Goal: Information Seeking & Learning: Learn about a topic

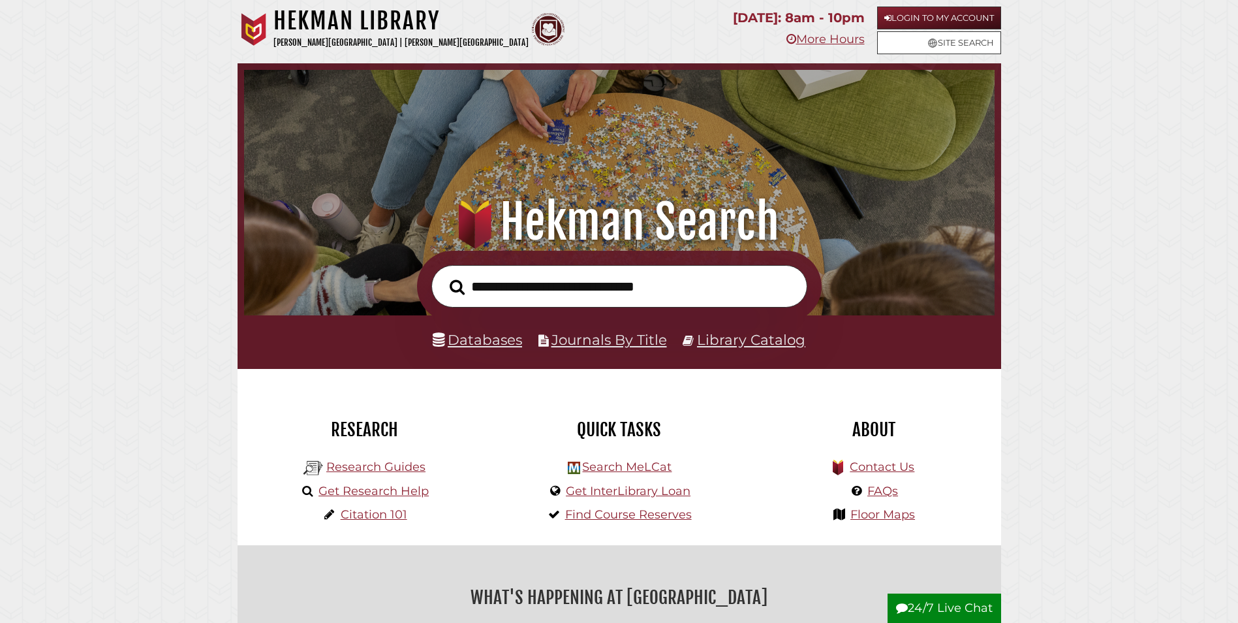
scroll to position [248, 744]
drag, startPoint x: 185, startPoint y: 1, endPoint x: 149, endPoint y: 78, distance: 85.0
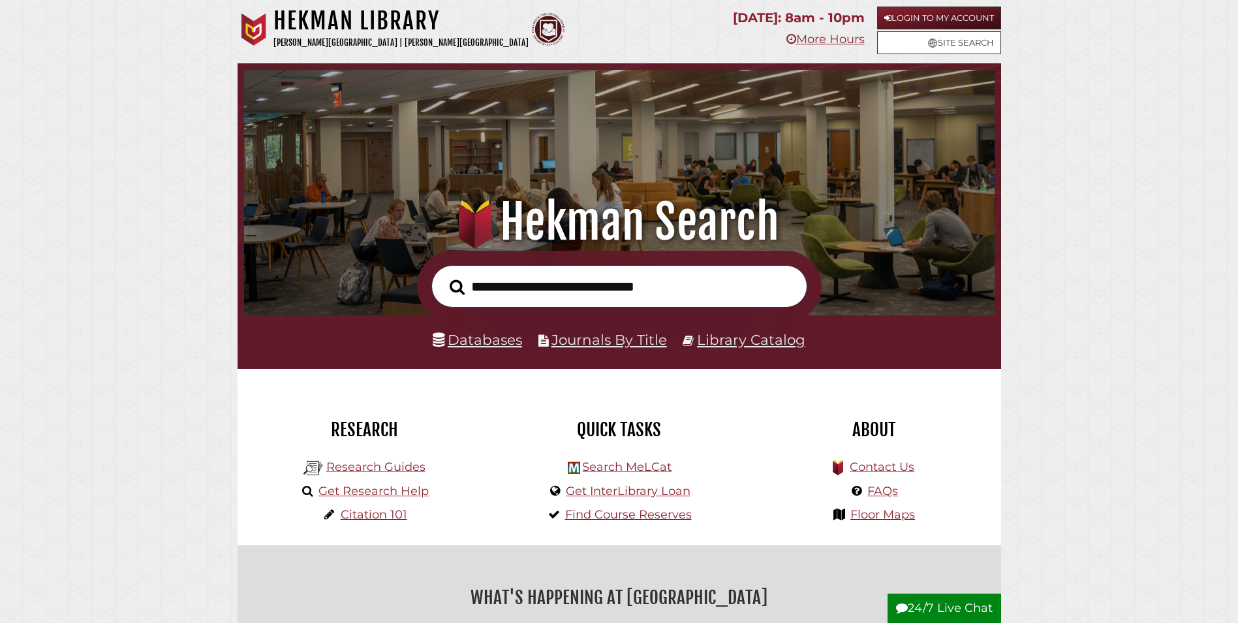
scroll to position [248, 744]
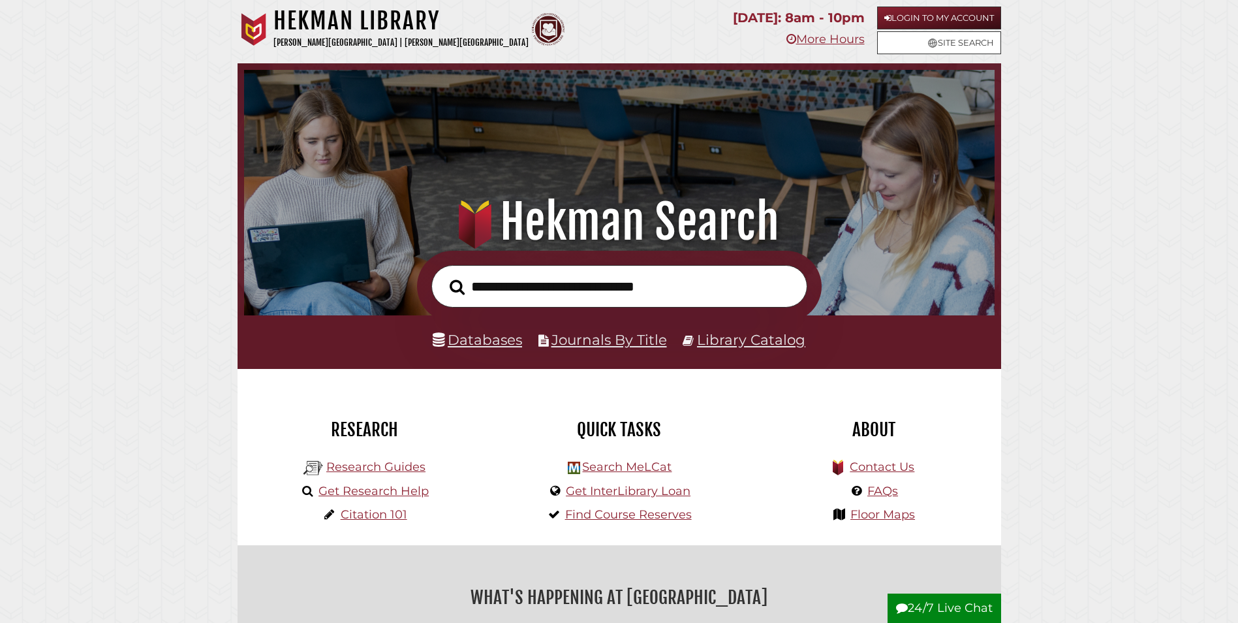
scroll to position [248, 744]
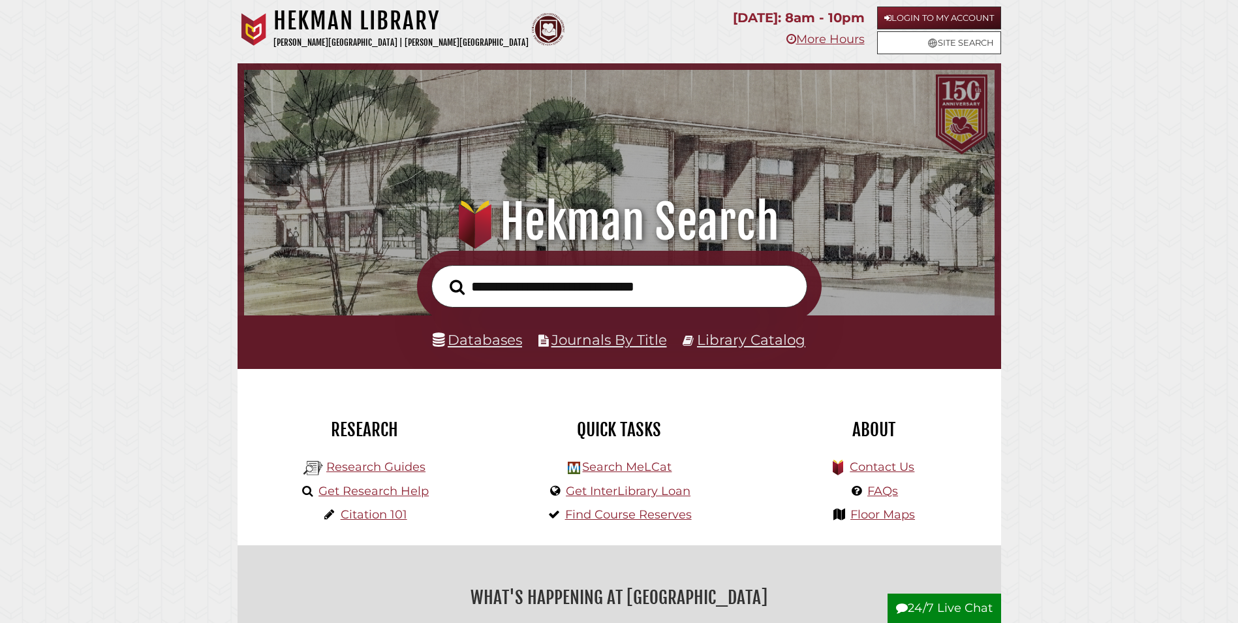
scroll to position [248, 744]
click at [443, 275] on button "Search" at bounding box center [457, 286] width 28 height 23
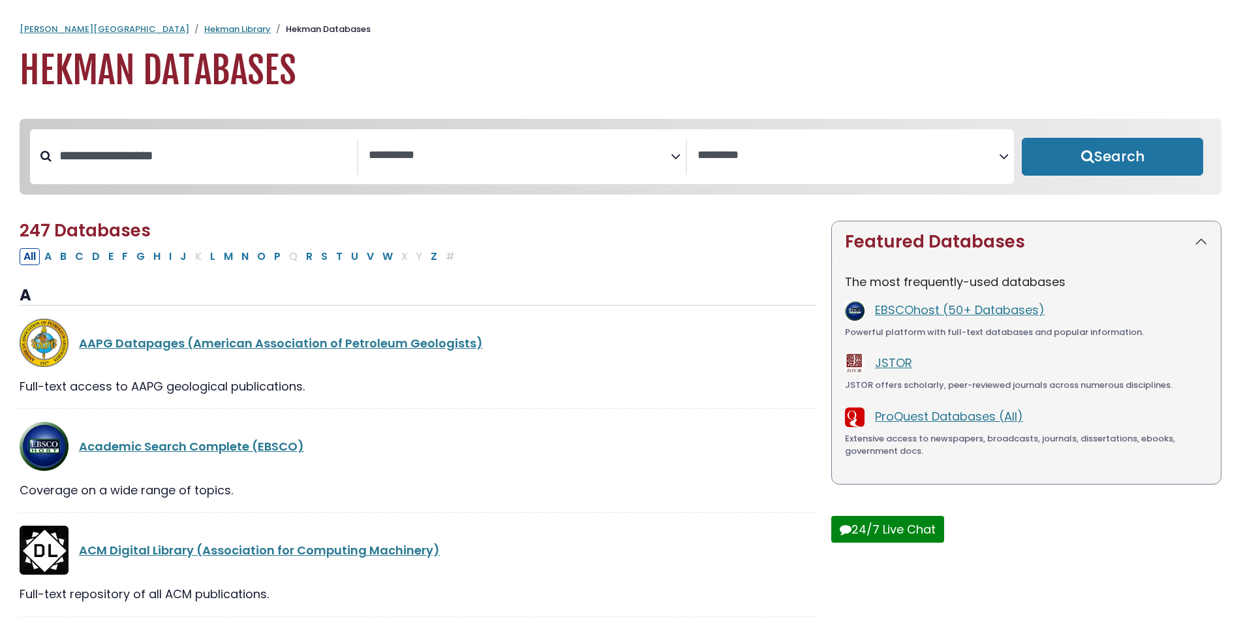
select select "Database Subject Filter"
select select "Database Vendors Filter"
click at [580, 149] on textarea "Search" at bounding box center [520, 156] width 302 height 14
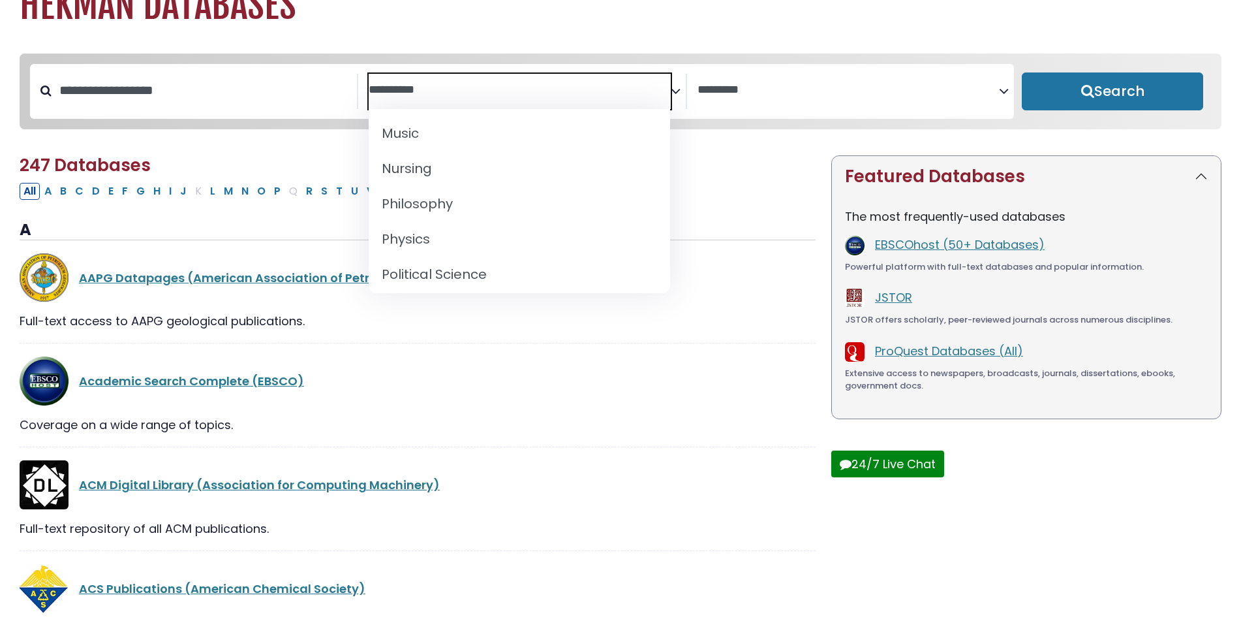
scroll to position [1056, 0]
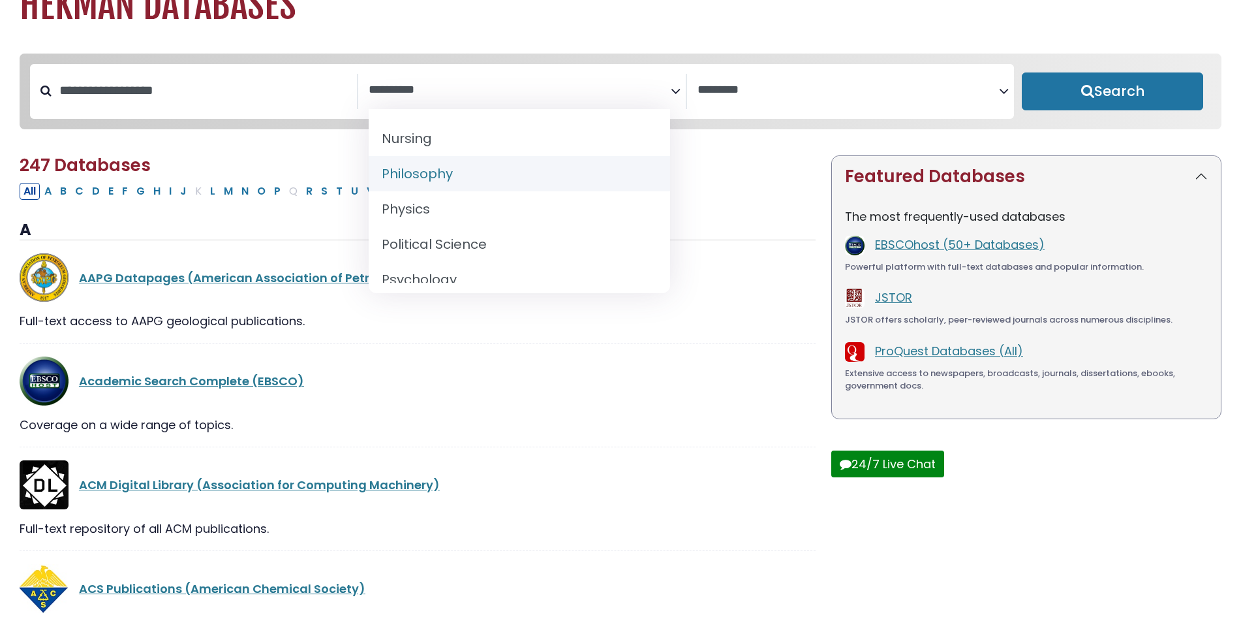
select select "*****"
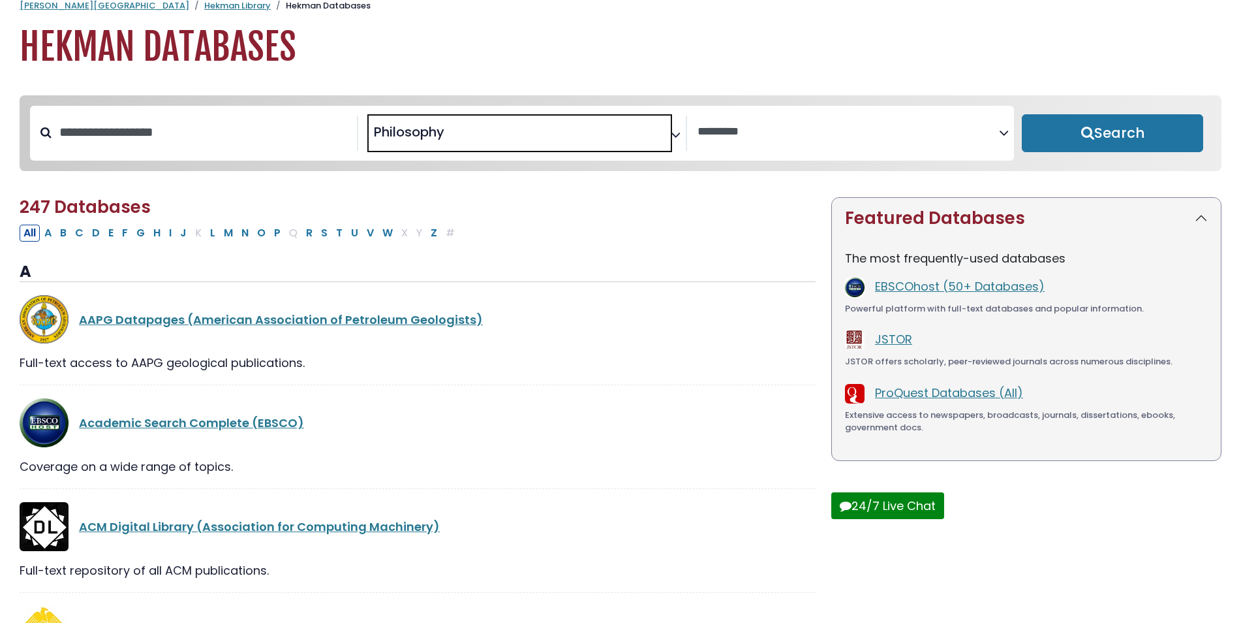
scroll to position [0, 0]
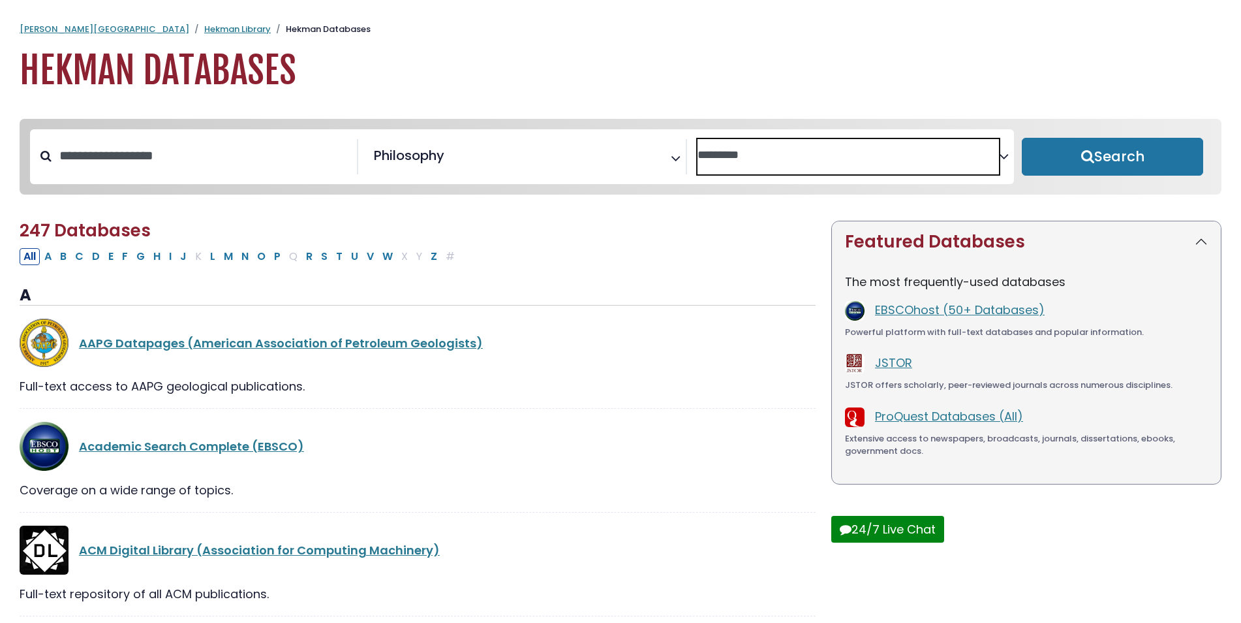
click at [846, 143] on span "Search filters" at bounding box center [849, 156] width 302 height 35
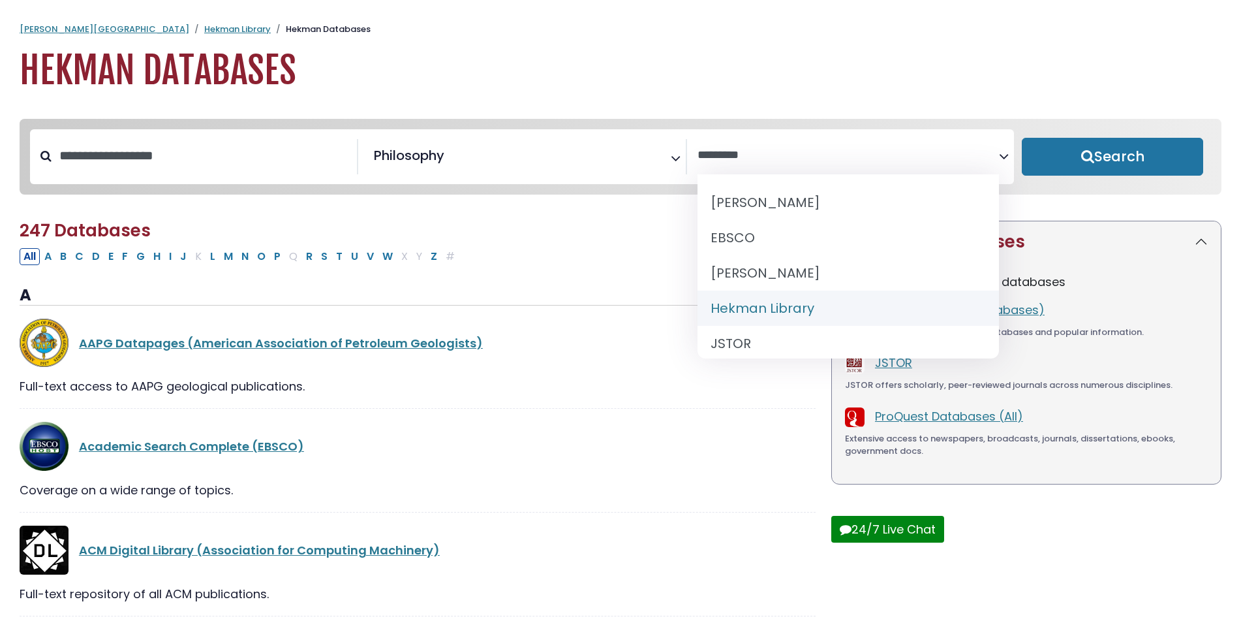
select select "******"
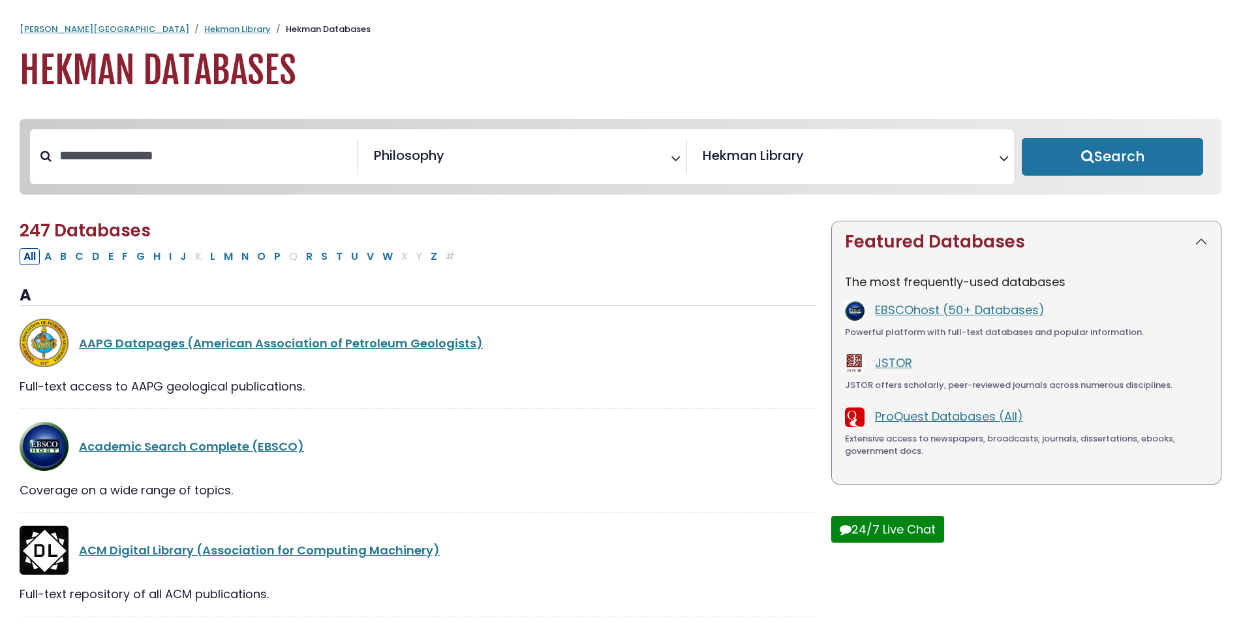
click at [195, 157] on input "Search database by title or keyword" at bounding box center [204, 156] width 305 height 22
click at [1128, 155] on button "Search" at bounding box center [1112, 157] width 181 height 38
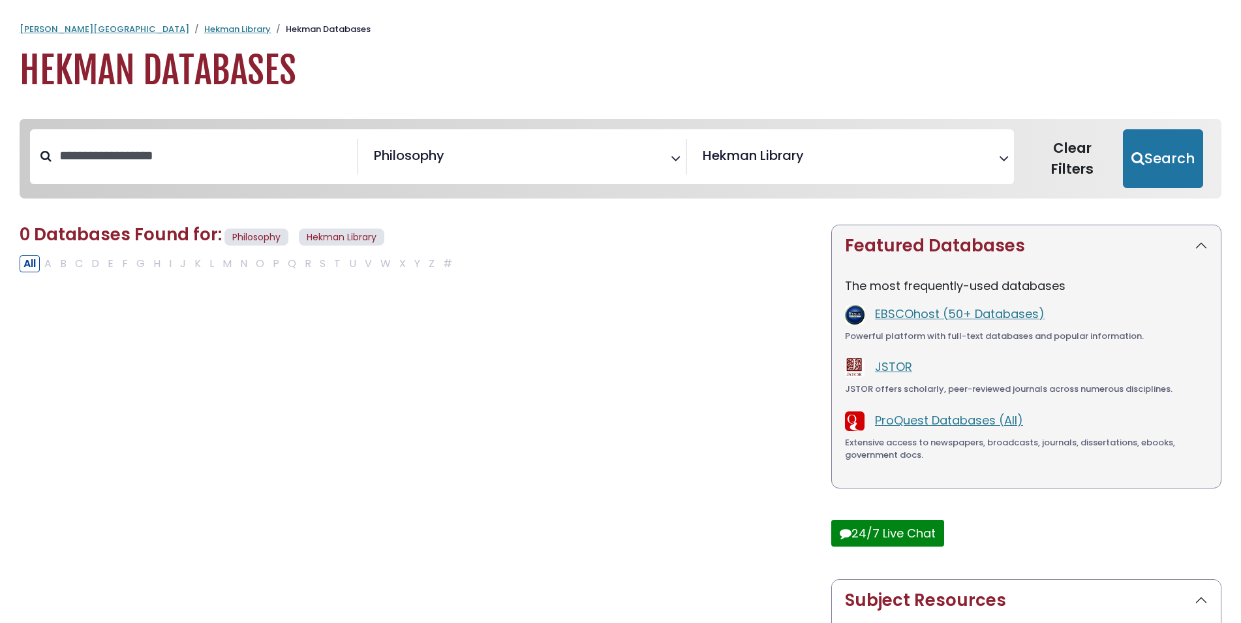
click at [901, 162] on span "× Hekman Library" at bounding box center [849, 156] width 302 height 35
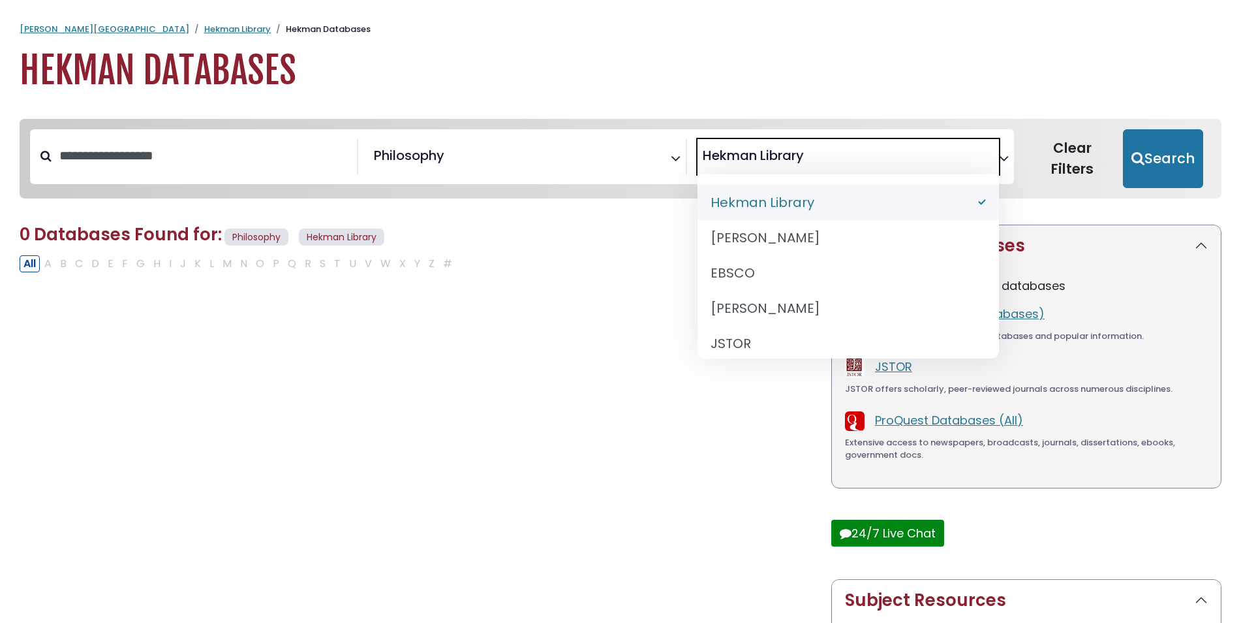
click at [629, 173] on span "× Philosophy" at bounding box center [520, 156] width 302 height 35
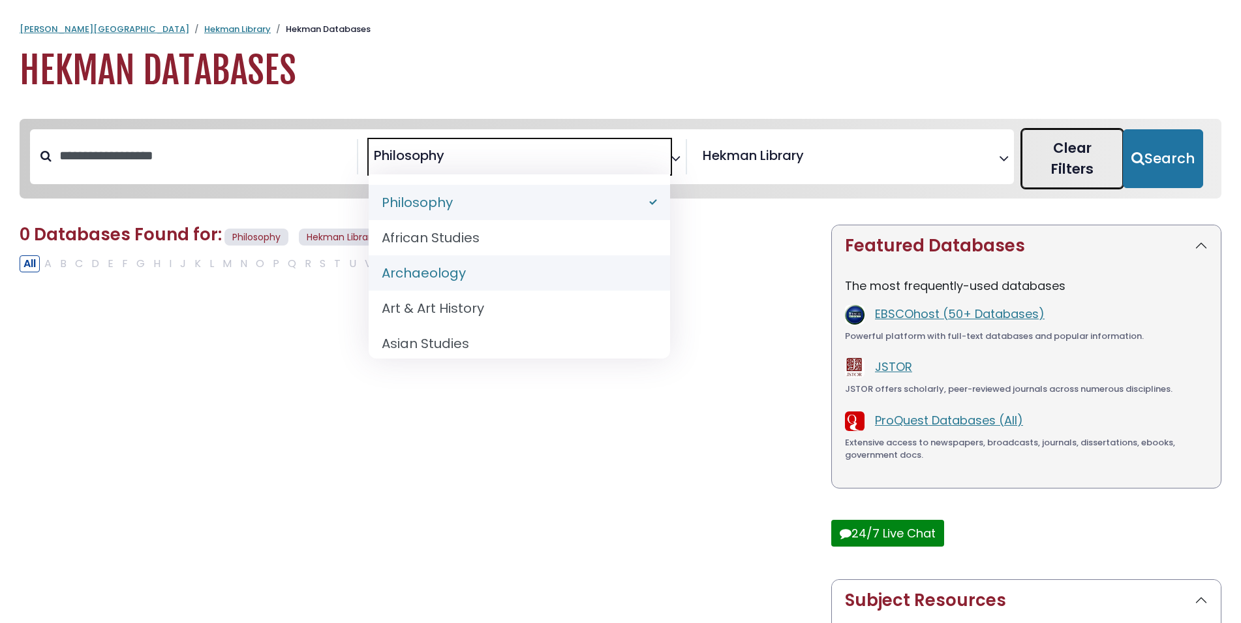
click at [1058, 153] on button "Clear Filters" at bounding box center [1072, 158] width 101 height 59
select select "Database Subject Filter"
select select "Database Vendors Filter"
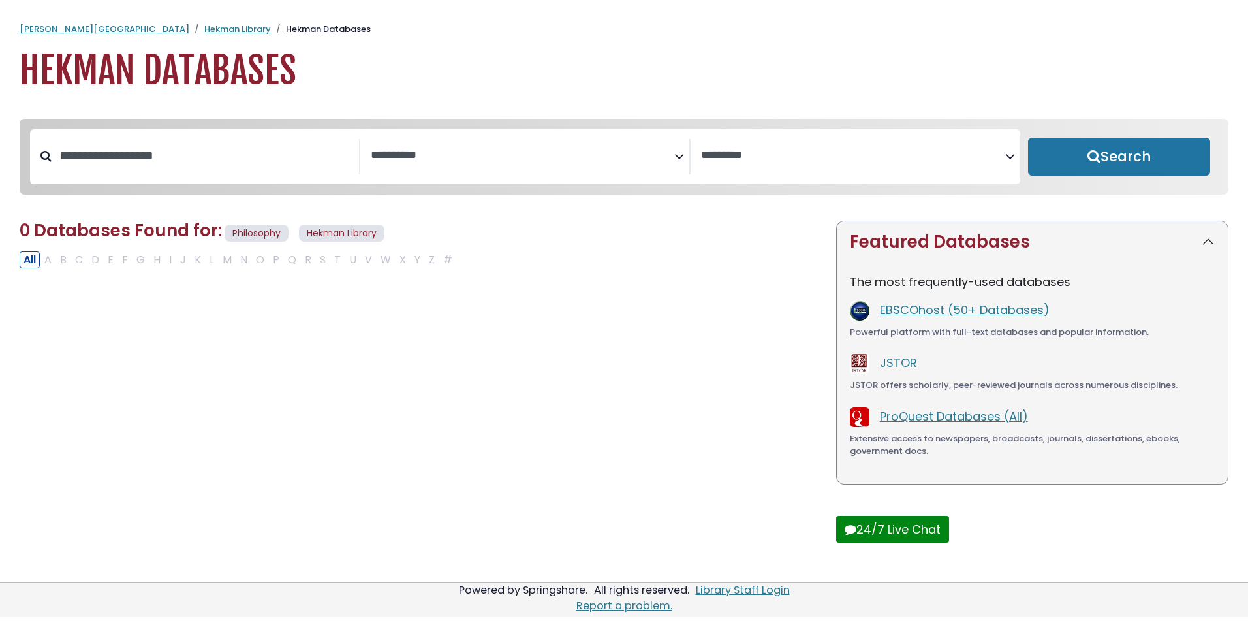
select select "Database Subject Filter"
select select "Database Vendors Filter"
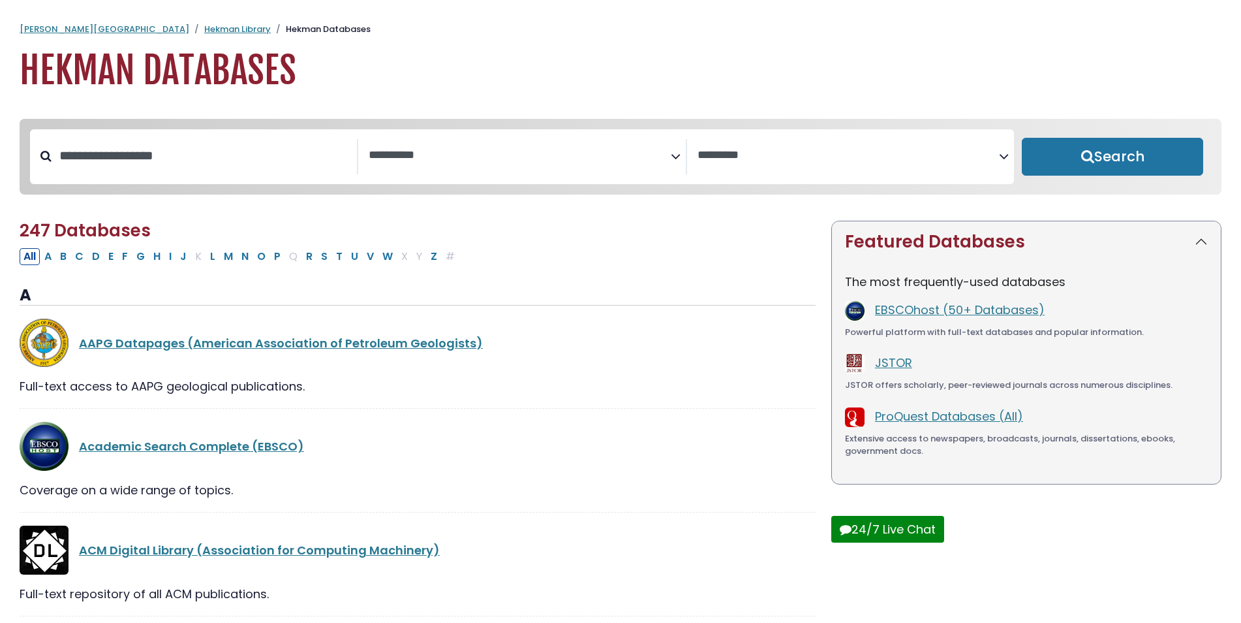
click at [638, 164] on span "Search filters" at bounding box center [520, 156] width 302 height 35
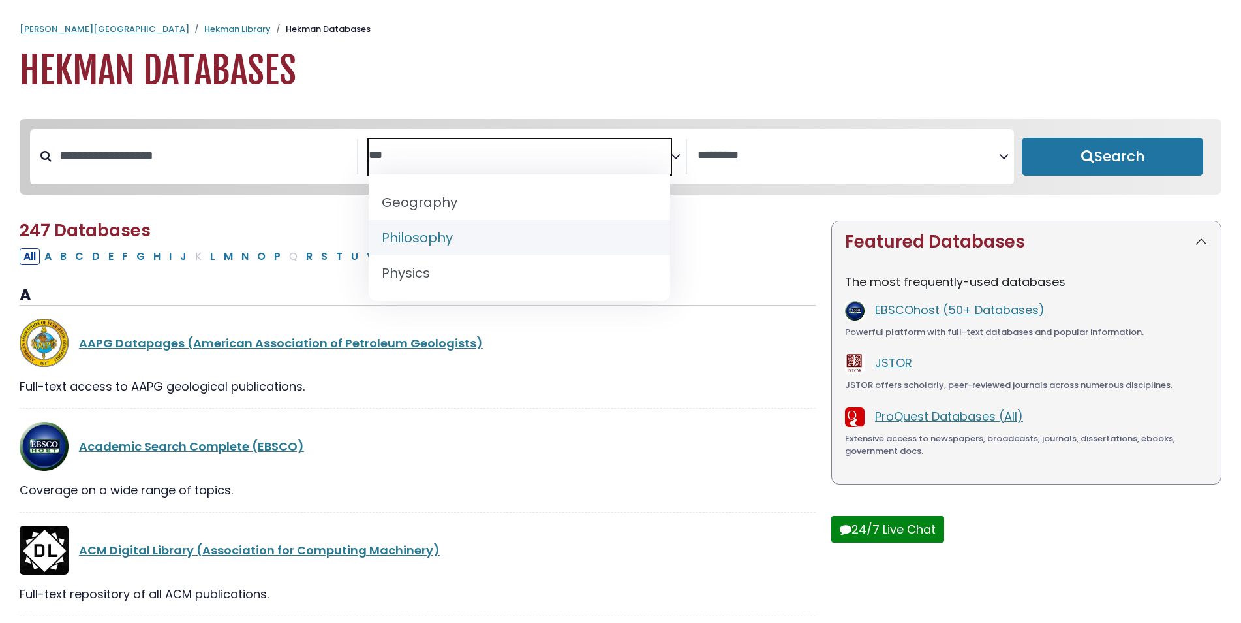
type textarea "***"
select select "*****"
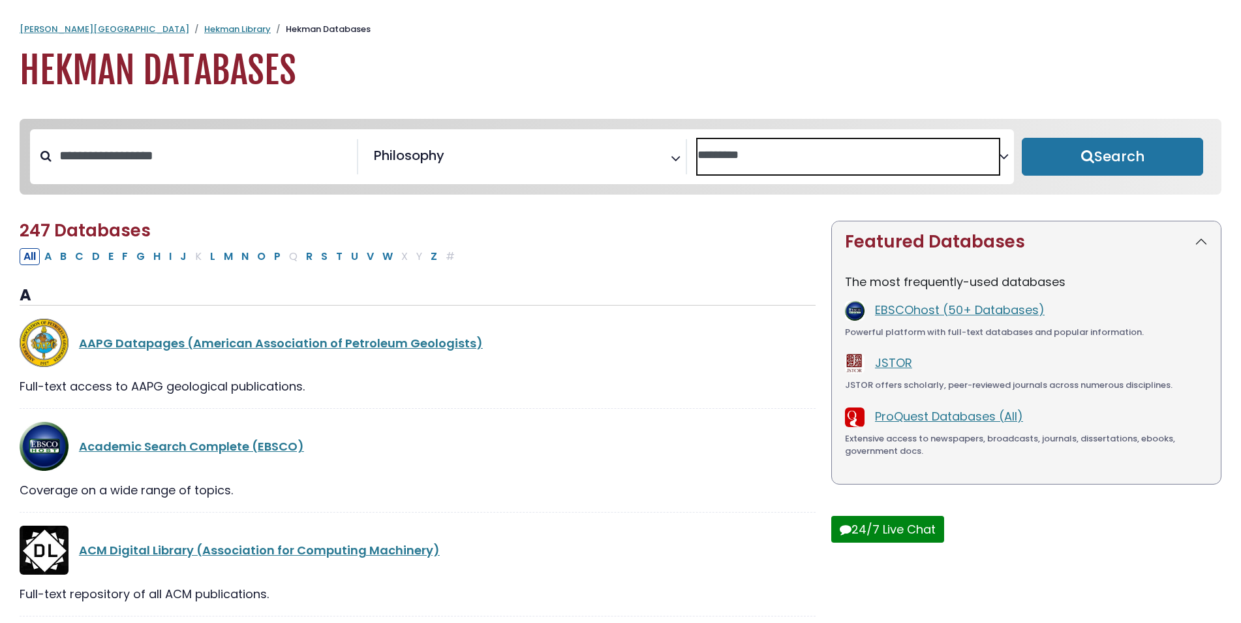
click at [777, 150] on textarea "Search" at bounding box center [849, 156] width 302 height 14
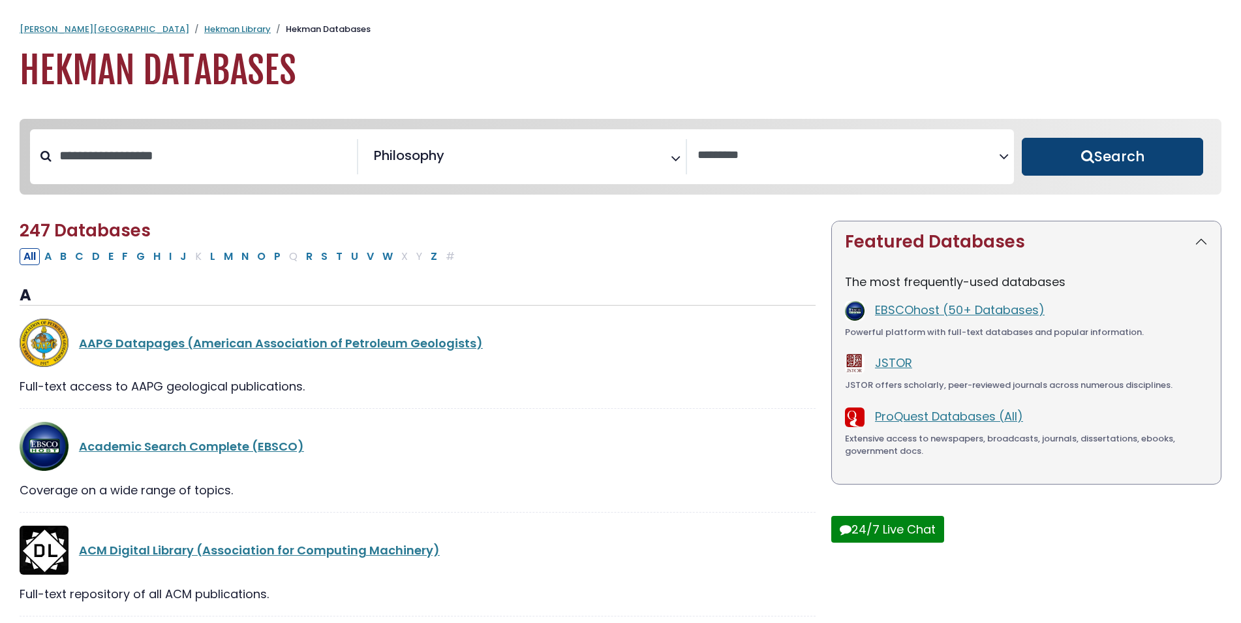
click at [1040, 153] on button "Search" at bounding box center [1112, 157] width 181 height 38
select select "Database Vendors Filter"
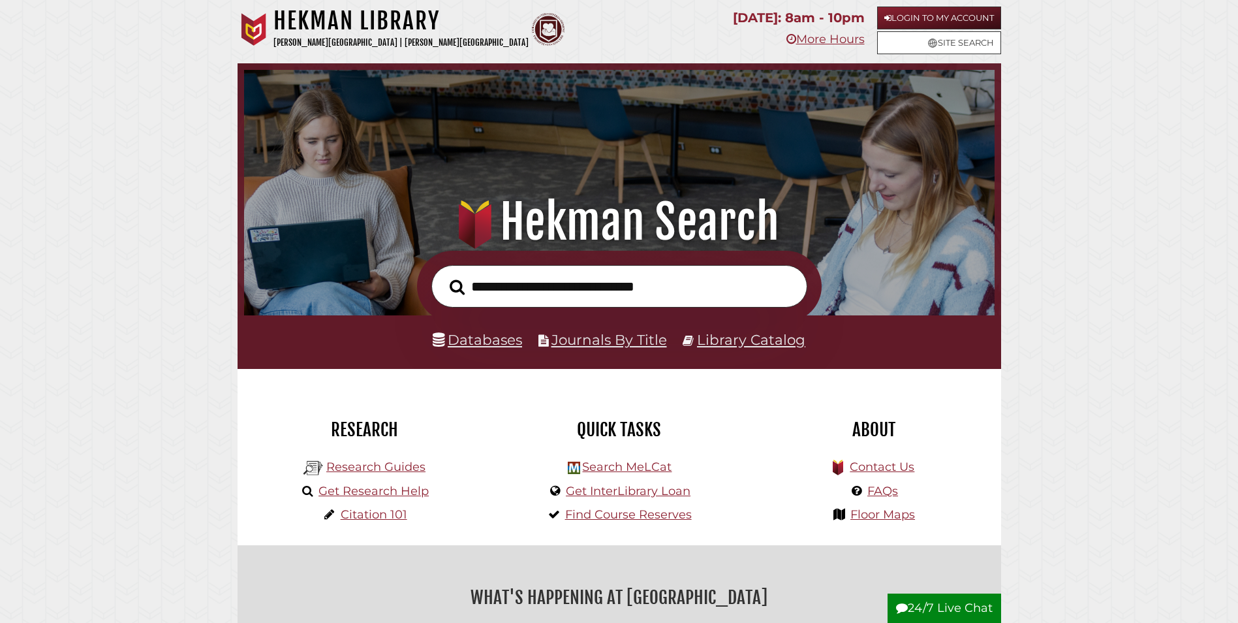
scroll to position [248, 744]
